Goal: Task Accomplishment & Management: Use online tool/utility

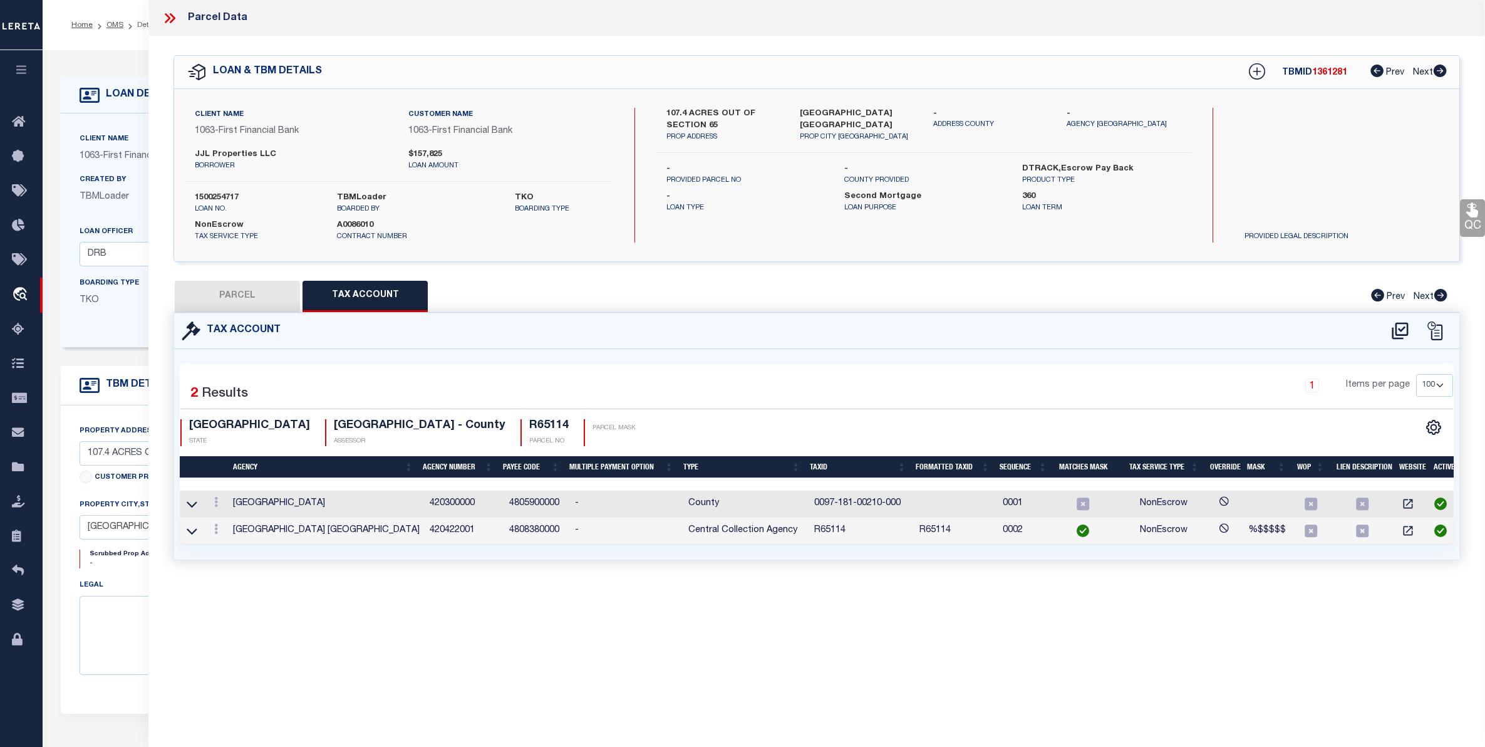
select select "200"
select select "100"
select select "3347"
select select "489"
select select "100"
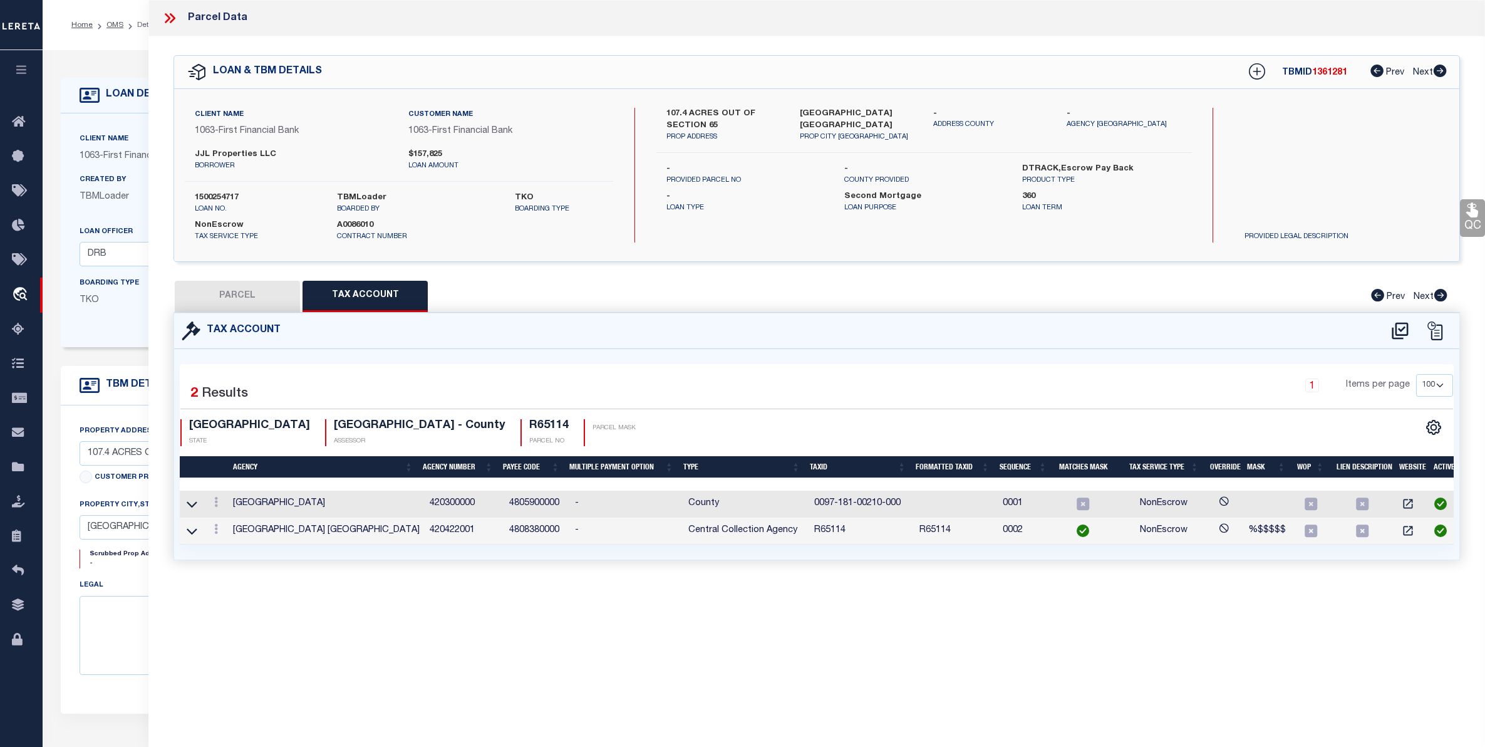
select select "NonEscrow"
click at [168, 11] on icon at bounding box center [170, 18] width 16 height 16
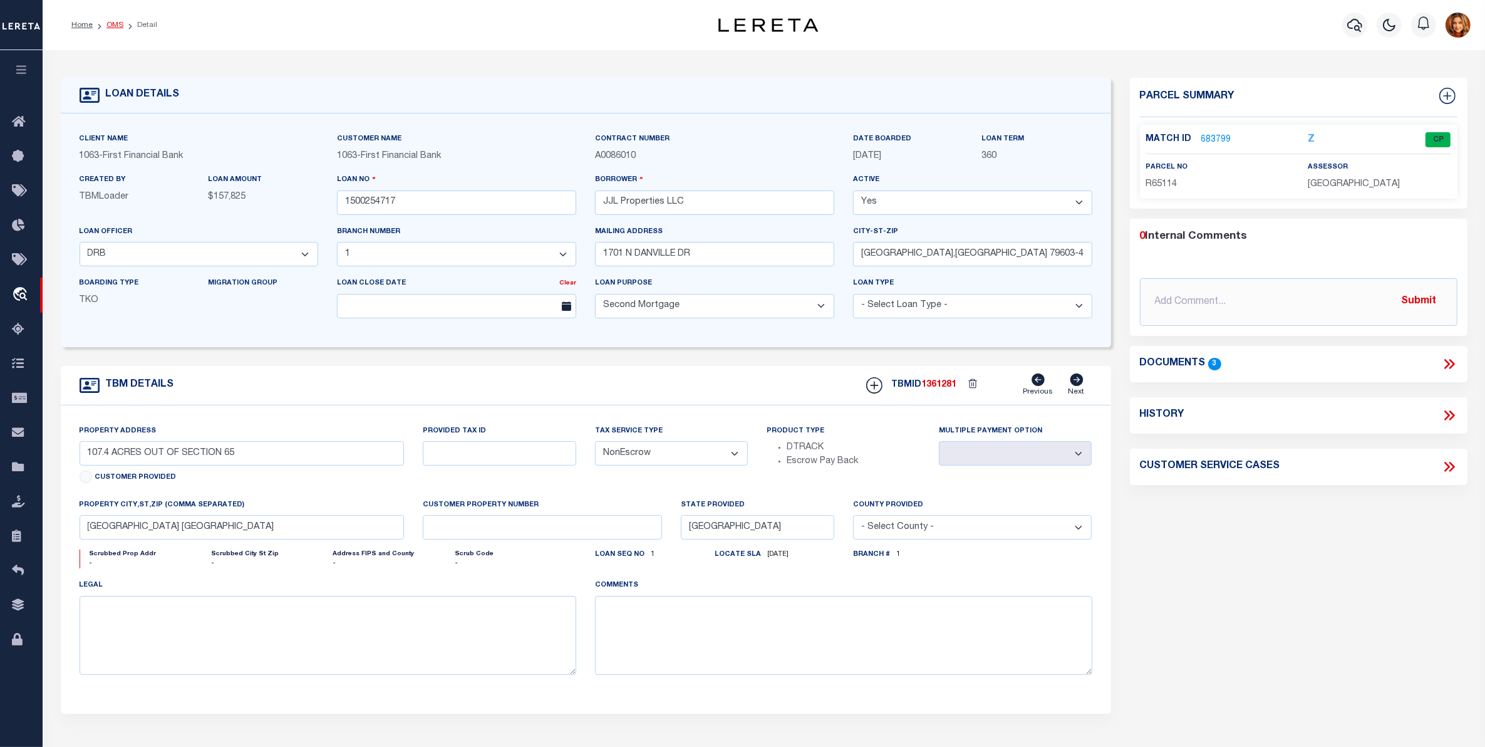
click at [114, 24] on link "OMS" at bounding box center [114, 25] width 17 height 8
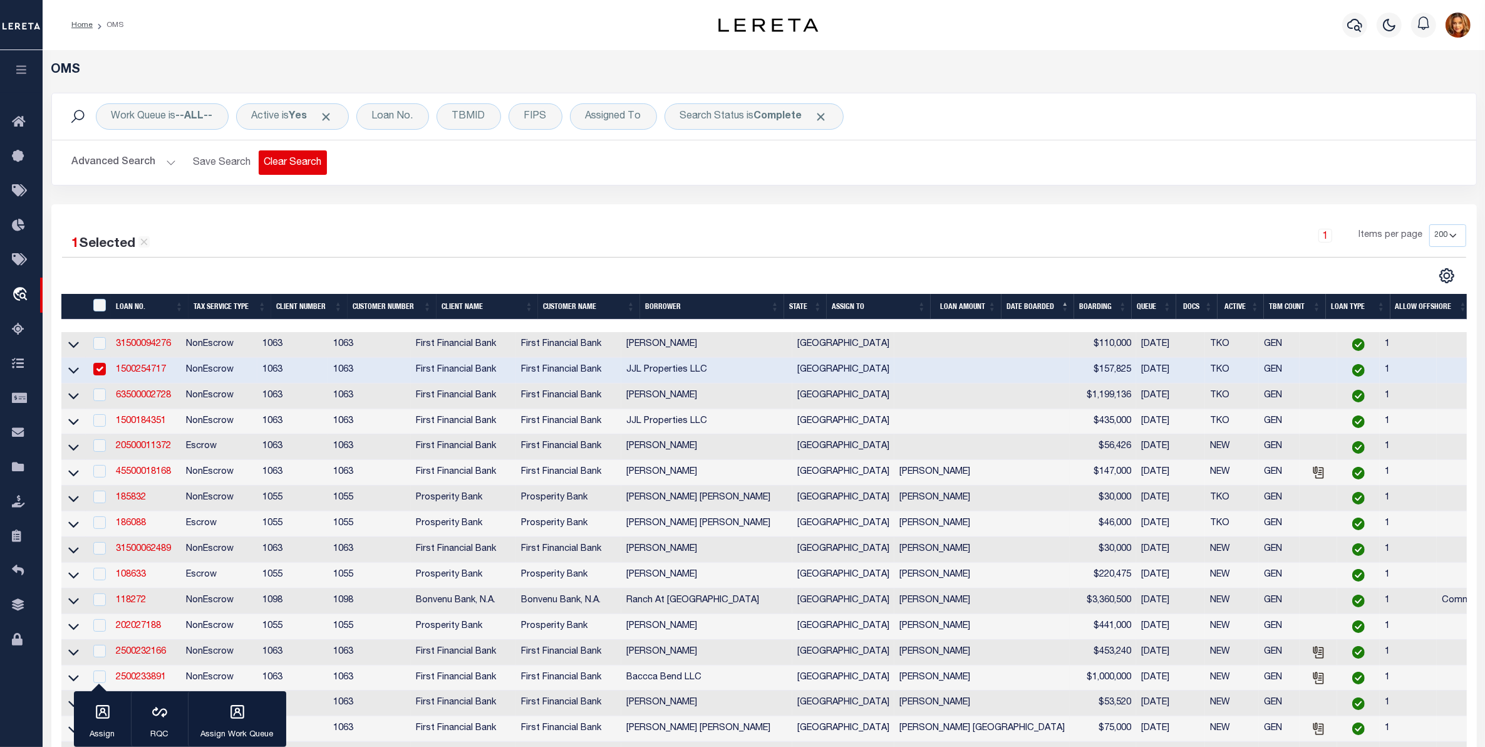
click at [296, 160] on button "Clear Search" at bounding box center [293, 162] width 68 height 24
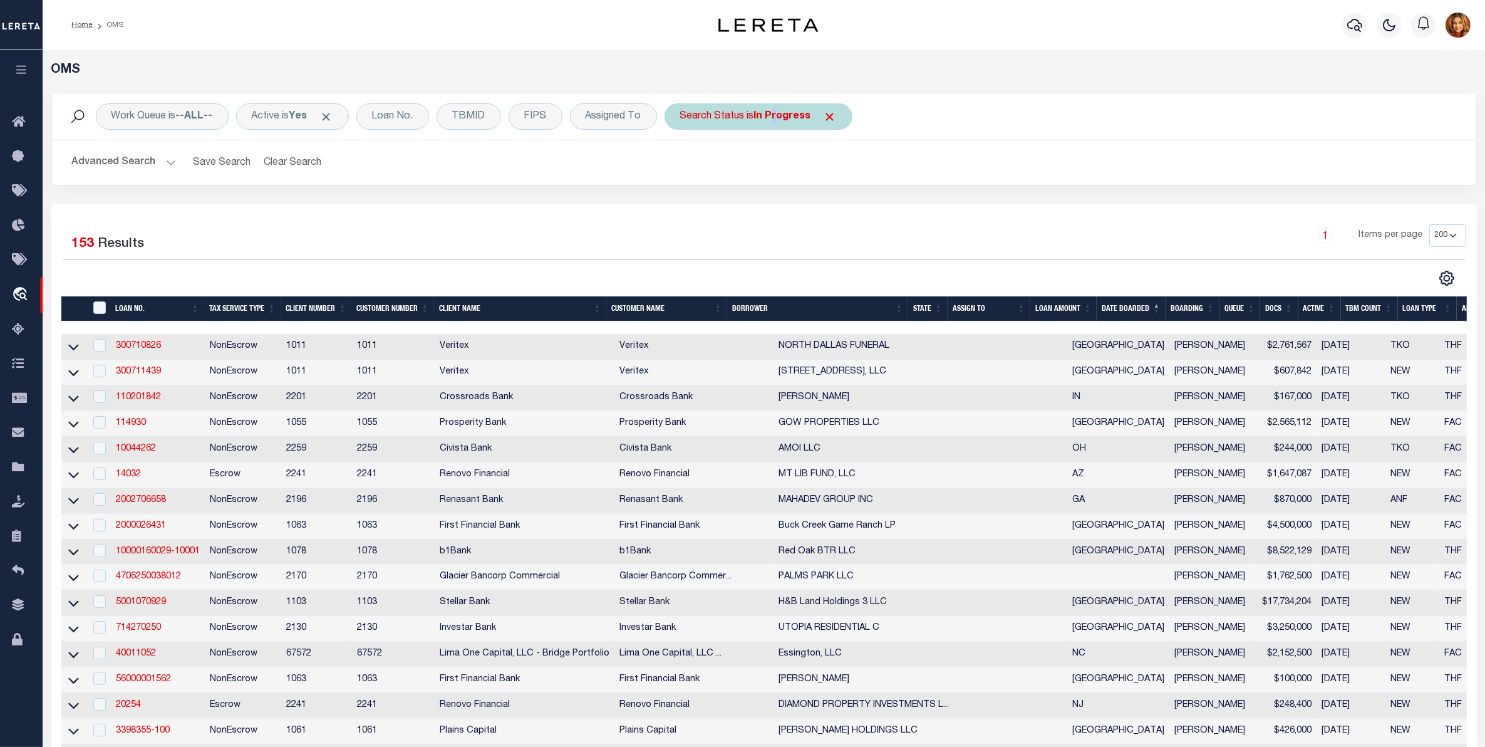
click at [777, 118] on b "In Progress" at bounding box center [782, 116] width 57 height 10
click at [717, 178] on select "Automated Search Bad Parcel Complete Duplicate Parcel High Dollar Reporting In …" at bounding box center [773, 178] width 184 height 24
select select "PC"
click at [683, 167] on select "Automated Search Bad Parcel Complete Duplicate Parcel High Dollar Reporting In …" at bounding box center [773, 178] width 184 height 24
click at [847, 204] on input "Apply" at bounding box center [846, 205] width 37 height 21
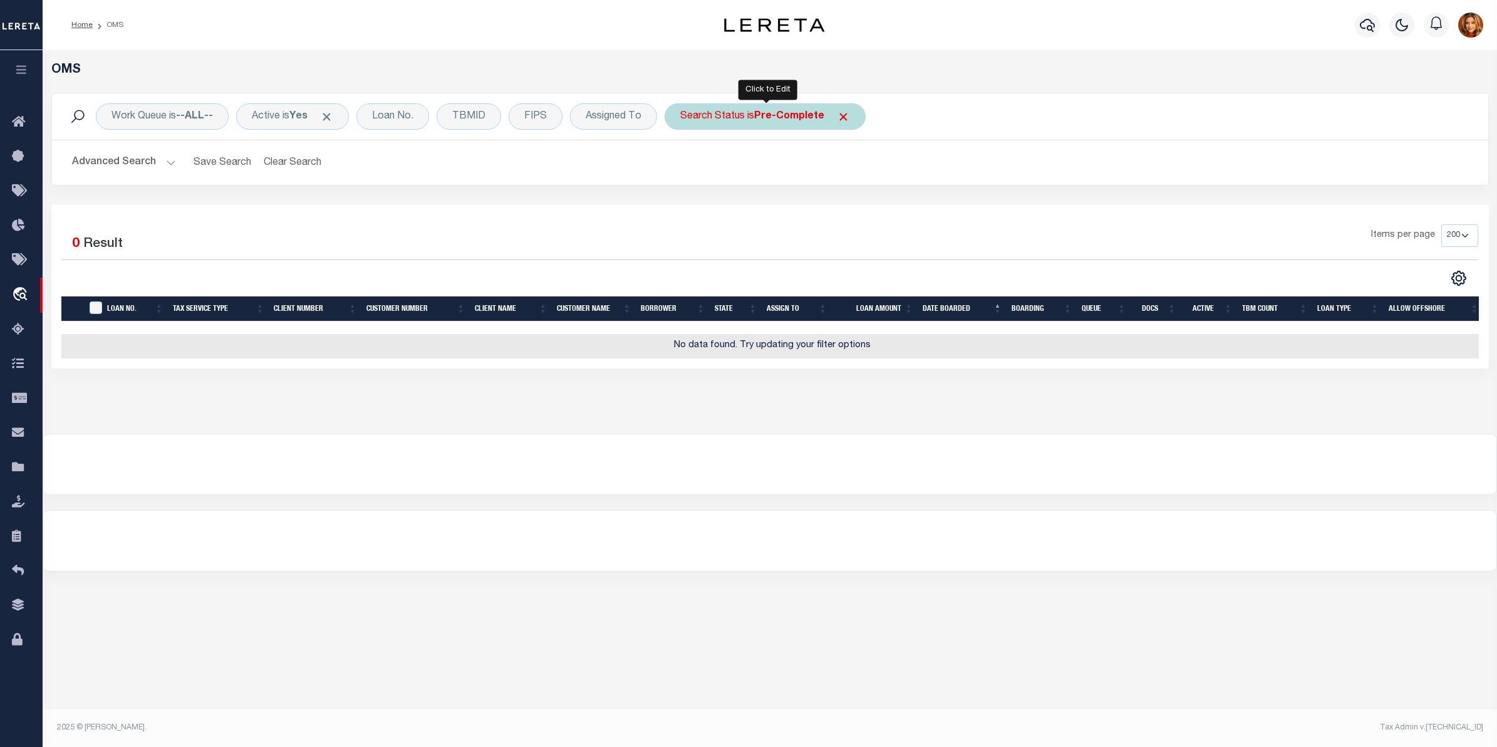
click at [790, 120] on b "Pre-Complete" at bounding box center [789, 116] width 70 height 10
click at [727, 175] on select "Automated Search Bad Parcel Complete Duplicate Parcel High Dollar Reporting In …" at bounding box center [773, 178] width 184 height 24
select select "AS"
click at [683, 167] on select "Automated Search Bad Parcel Complete Duplicate Parcel High Dollar Reporting In …" at bounding box center [773, 178] width 184 height 24
click at [853, 210] on input "Apply" at bounding box center [846, 205] width 37 height 21
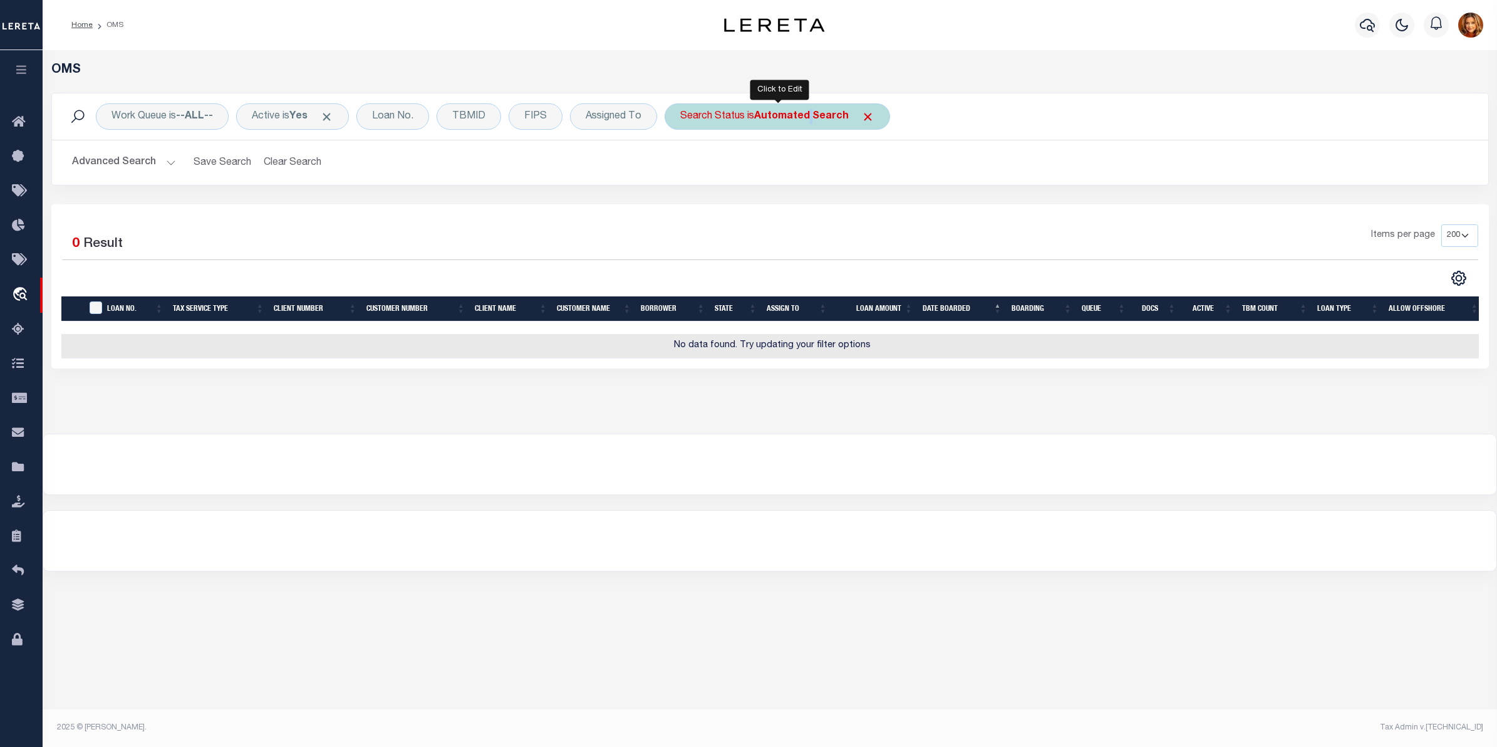
click at [812, 113] on b "Automated Search" at bounding box center [801, 116] width 95 height 10
click at [746, 175] on select "Automated Search Bad Parcel Complete Duplicate Parcel High Dollar Reporting In …" at bounding box center [773, 178] width 184 height 24
select select "BP"
click at [683, 167] on select "Automated Search Bad Parcel Complete Duplicate Parcel High Dollar Reporting In …" at bounding box center [773, 178] width 184 height 24
click at [854, 207] on input "Apply" at bounding box center [846, 205] width 37 height 21
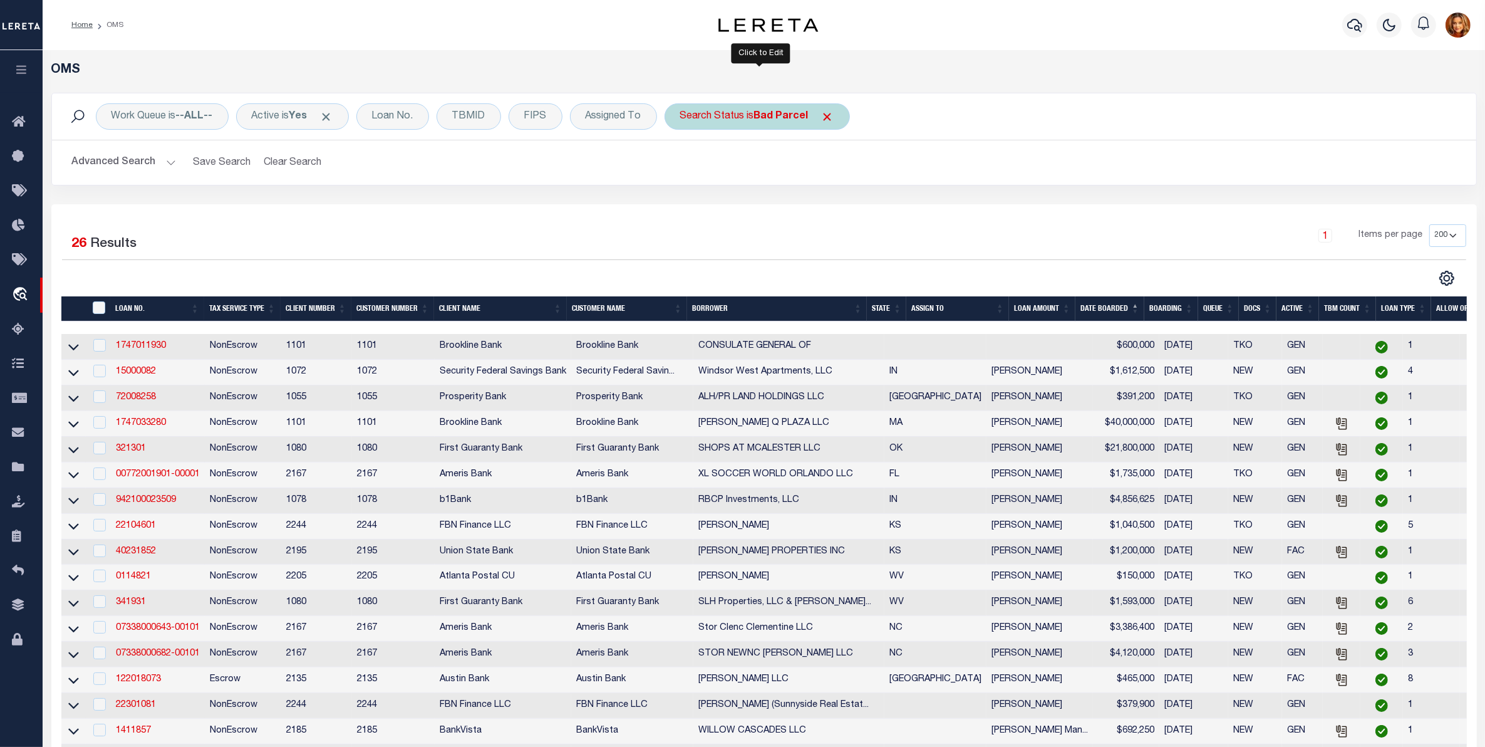
click at [797, 111] on b "Bad Parcel" at bounding box center [781, 116] width 54 height 10
click at [726, 180] on select "Automated Search Bad Parcel Complete Duplicate Parcel High Dollar Reporting In …" at bounding box center [773, 178] width 184 height 24
select select "QC"
click at [683, 167] on select "Automated Search Bad Parcel Complete Duplicate Parcel High Dollar Reporting In …" at bounding box center [773, 178] width 184 height 24
click at [840, 205] on input "Apply" at bounding box center [846, 205] width 37 height 21
